Goal: Find specific page/section: Find specific page/section

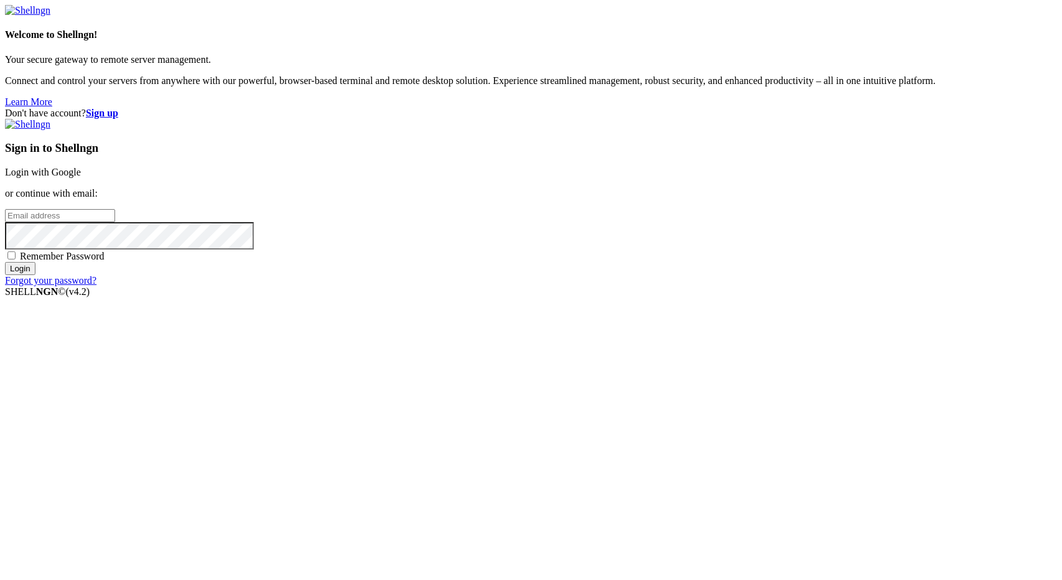
type input "[EMAIL_ADDRESS][DOMAIN_NAME]"
click at [35, 275] on input "Login" at bounding box center [20, 268] width 30 height 13
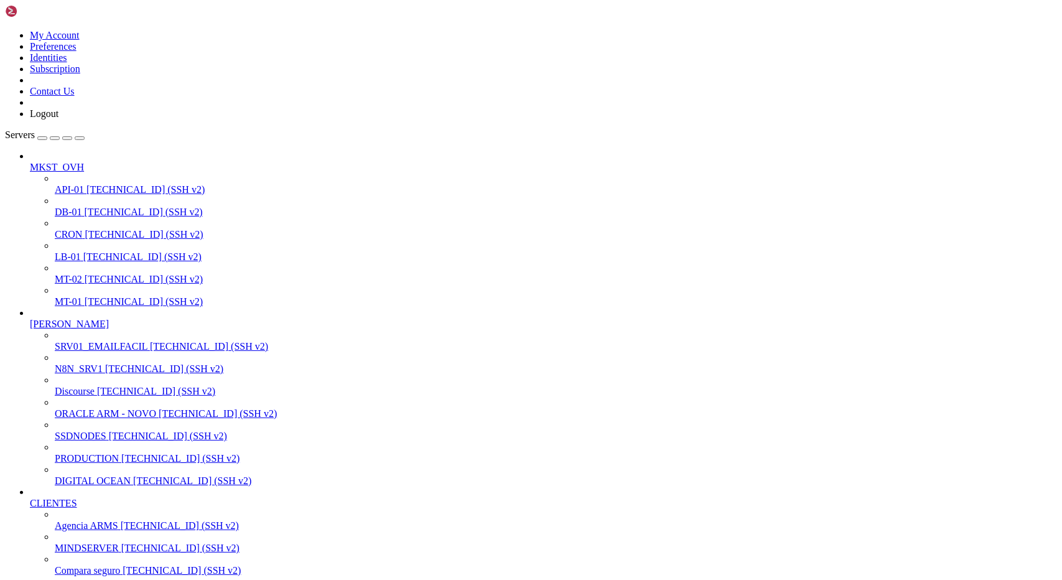
scroll to position [319, 0]
